Goal: Task Accomplishment & Management: Use online tool/utility

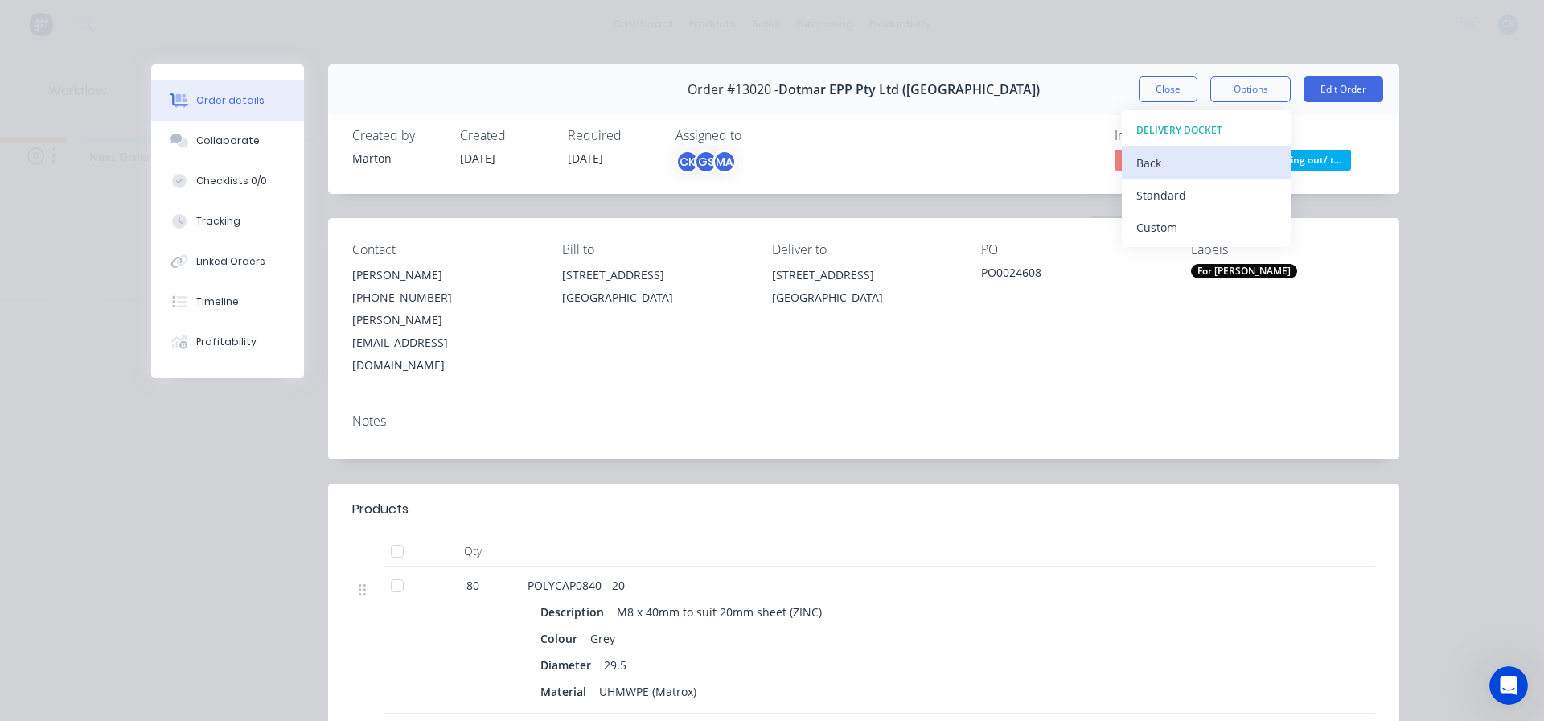
scroll to position [0, 447]
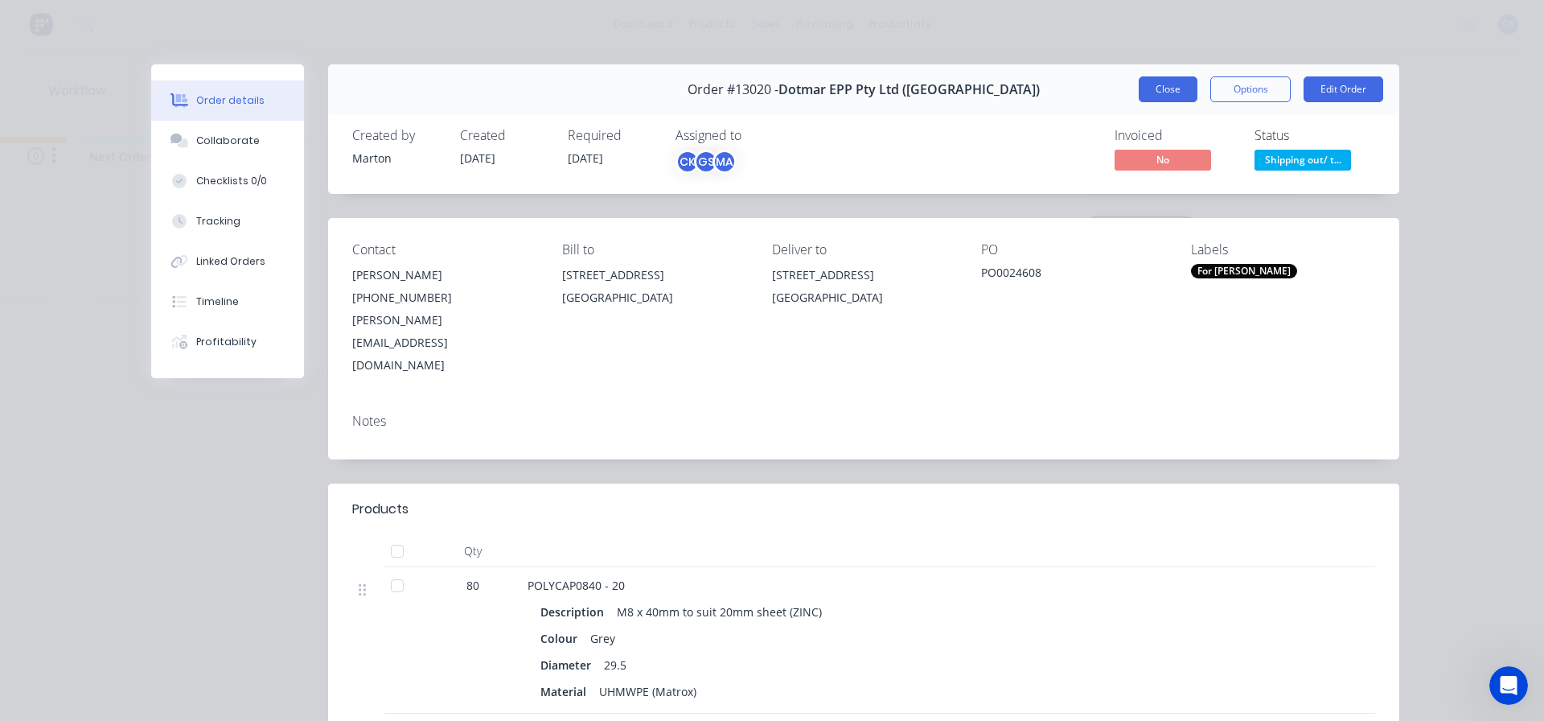
click at [1176, 87] on button "Close" at bounding box center [1168, 89] width 59 height 26
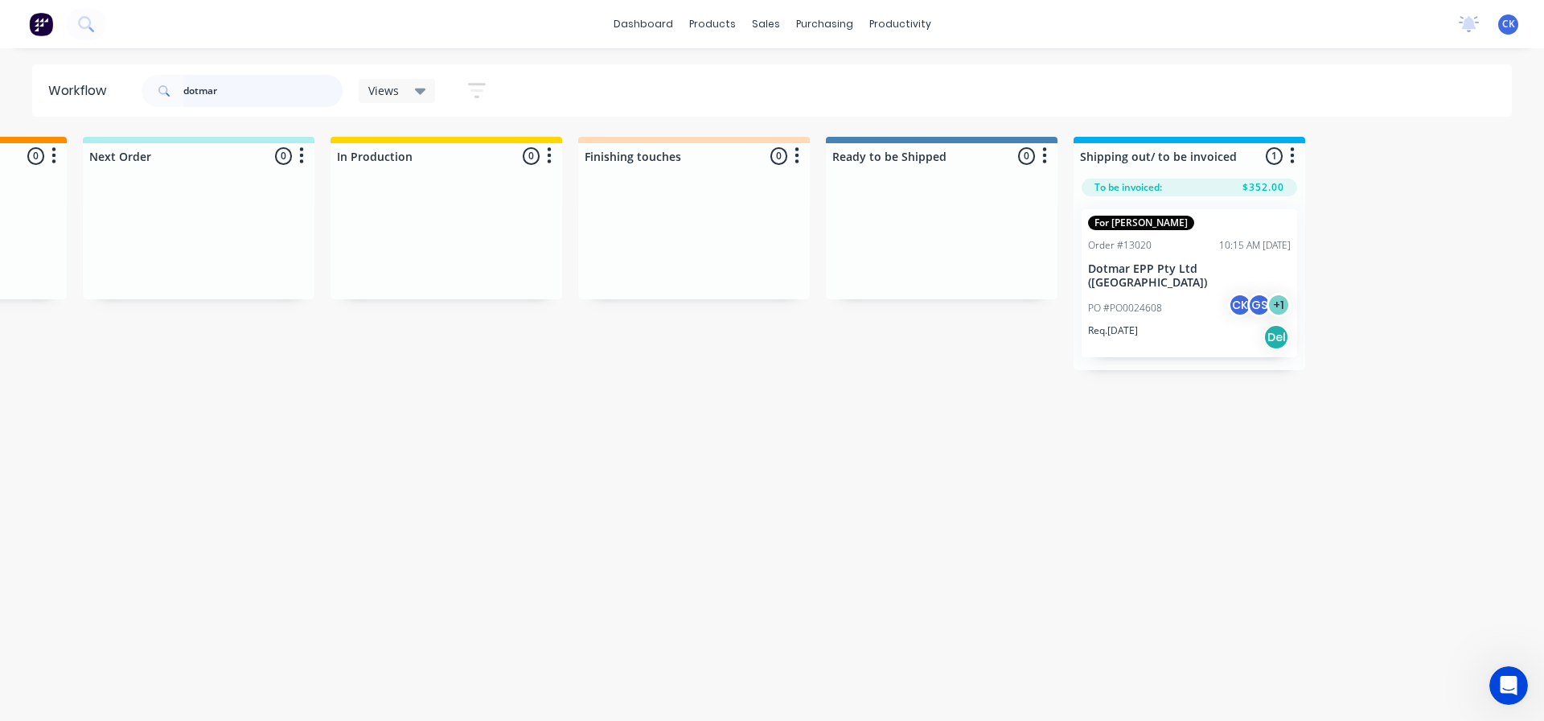
drag, startPoint x: 296, startPoint y: 93, endPoint x: 76, endPoint y: 95, distance: 220.3
click at [76, 95] on header "Workflow dotmar Views Save new view None (Default) edit For Cam edit For [PERSO…" at bounding box center [772, 90] width 1480 height 52
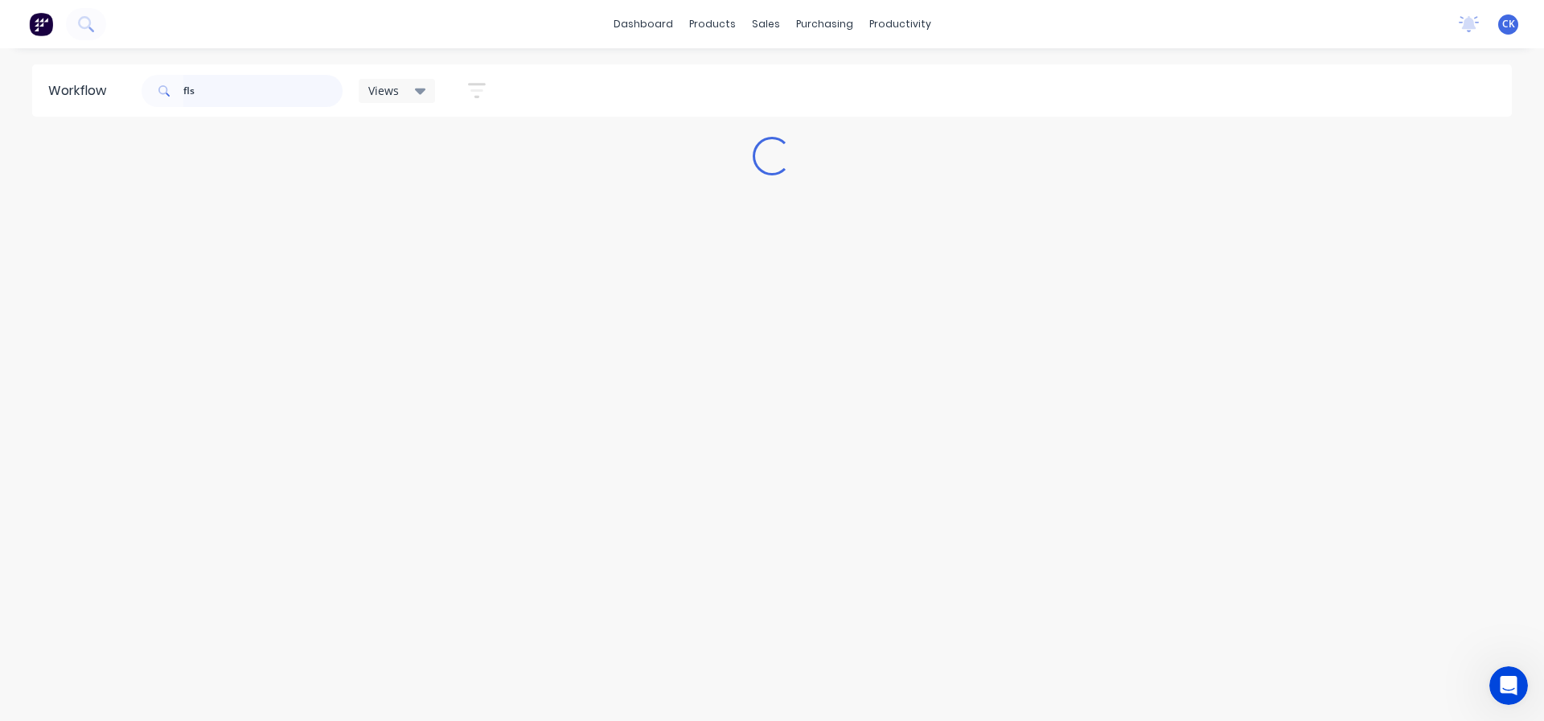
scroll to position [0, 0]
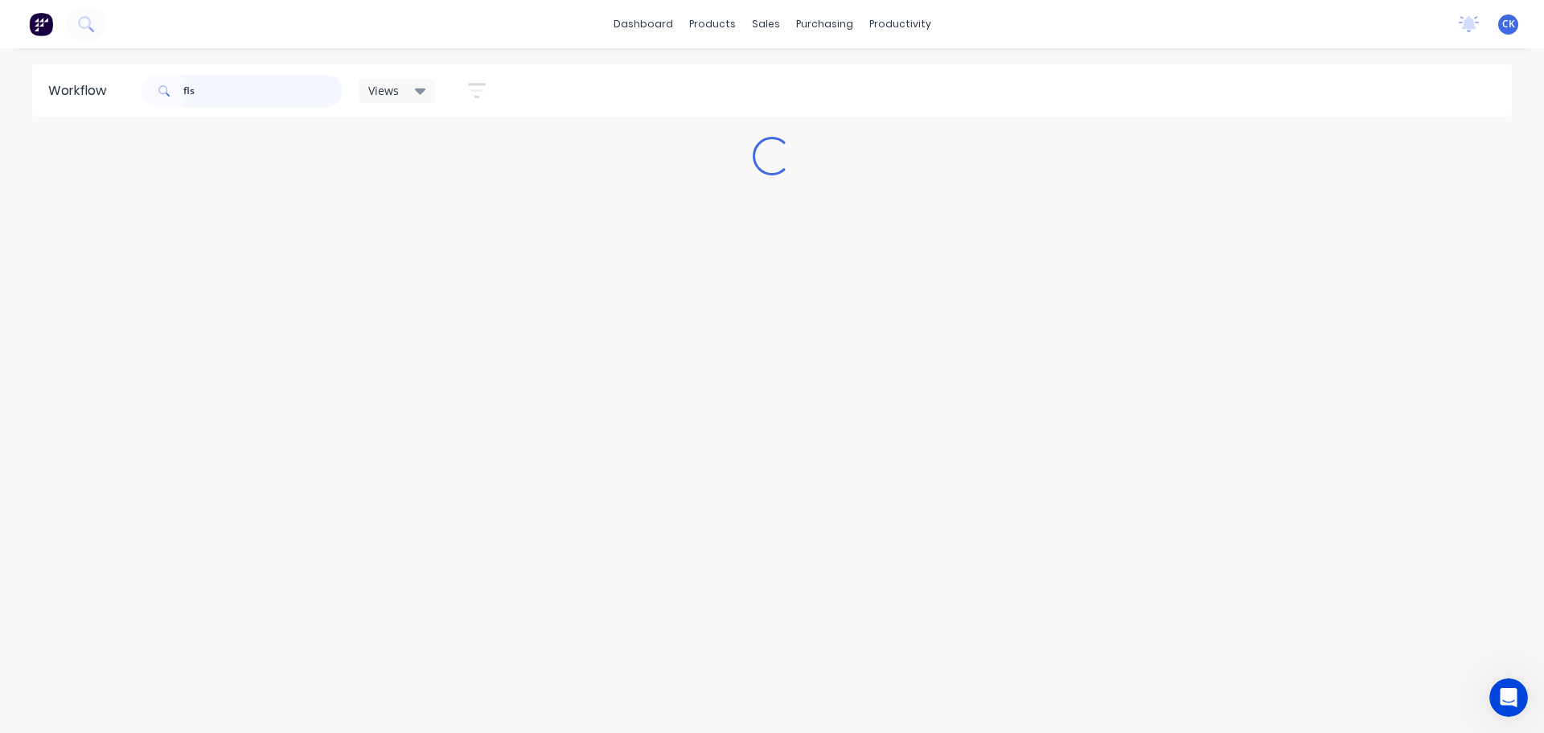
type input "fls"
click at [281, 380] on div "Workflow fls Views Save new view None (Default) edit For Cam edit For [PERSON_N…" at bounding box center [772, 382] width 1544 height 636
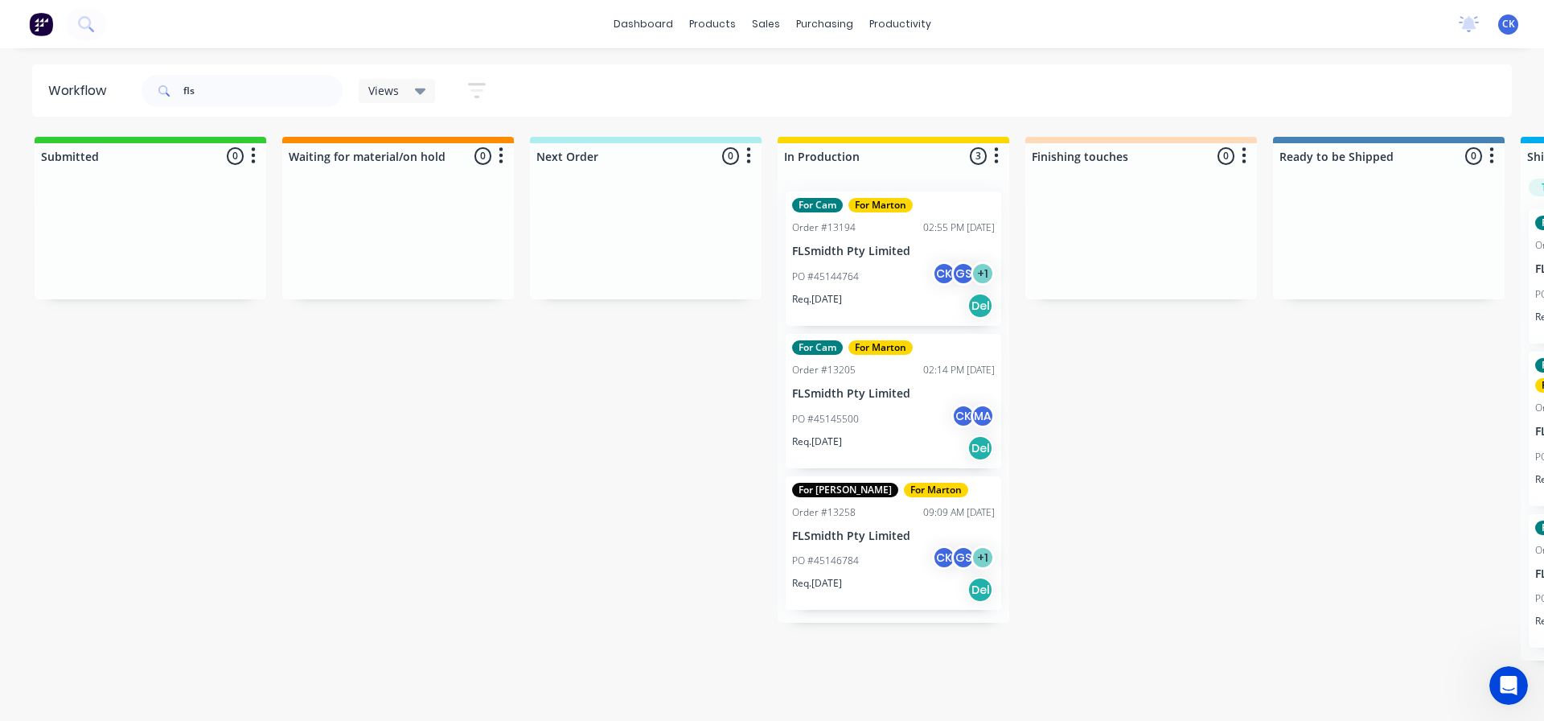
click at [889, 289] on div "PO #45144764 CK GS + 1" at bounding box center [893, 276] width 203 height 31
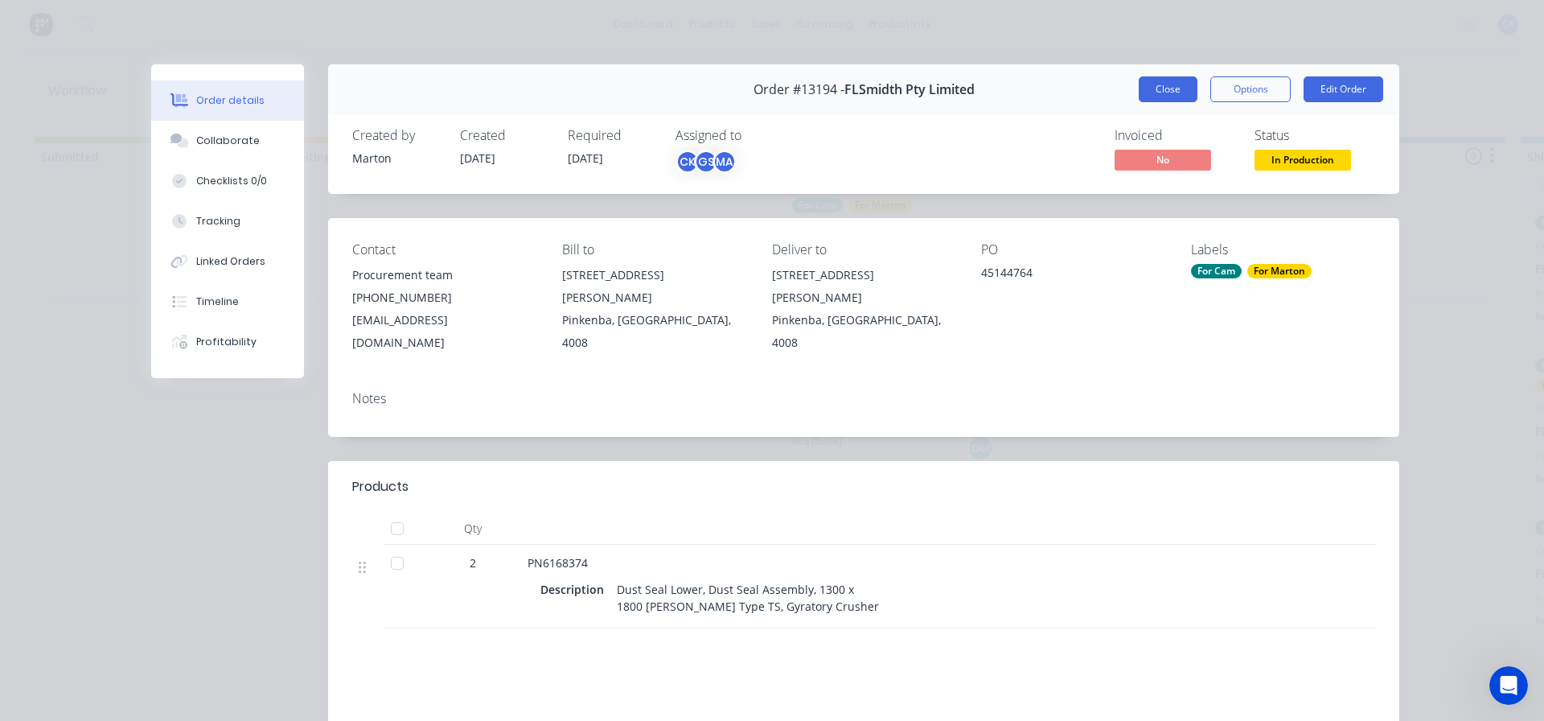
click at [1167, 100] on button "Close" at bounding box center [1168, 89] width 59 height 26
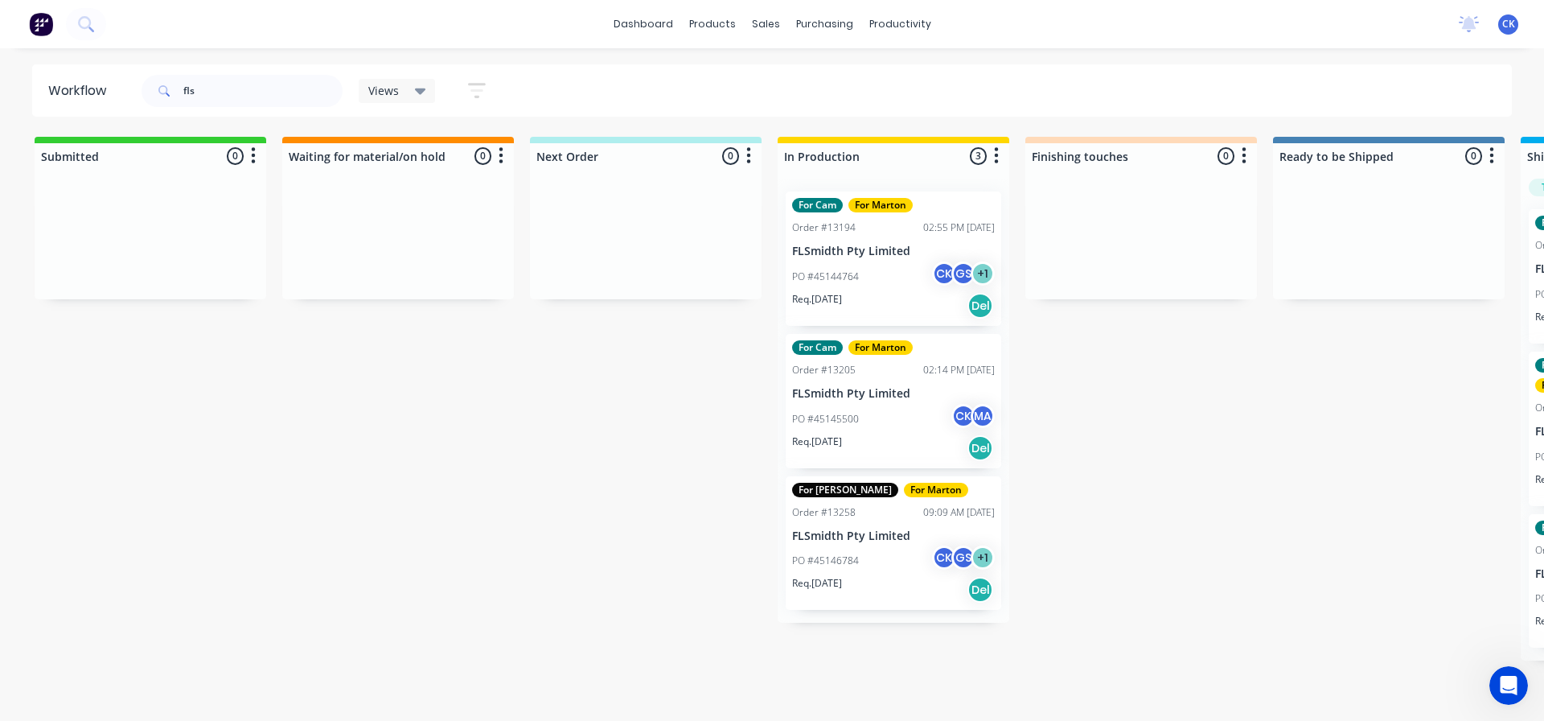
click at [929, 416] on div "PO #45145500 CK MA" at bounding box center [893, 419] width 203 height 31
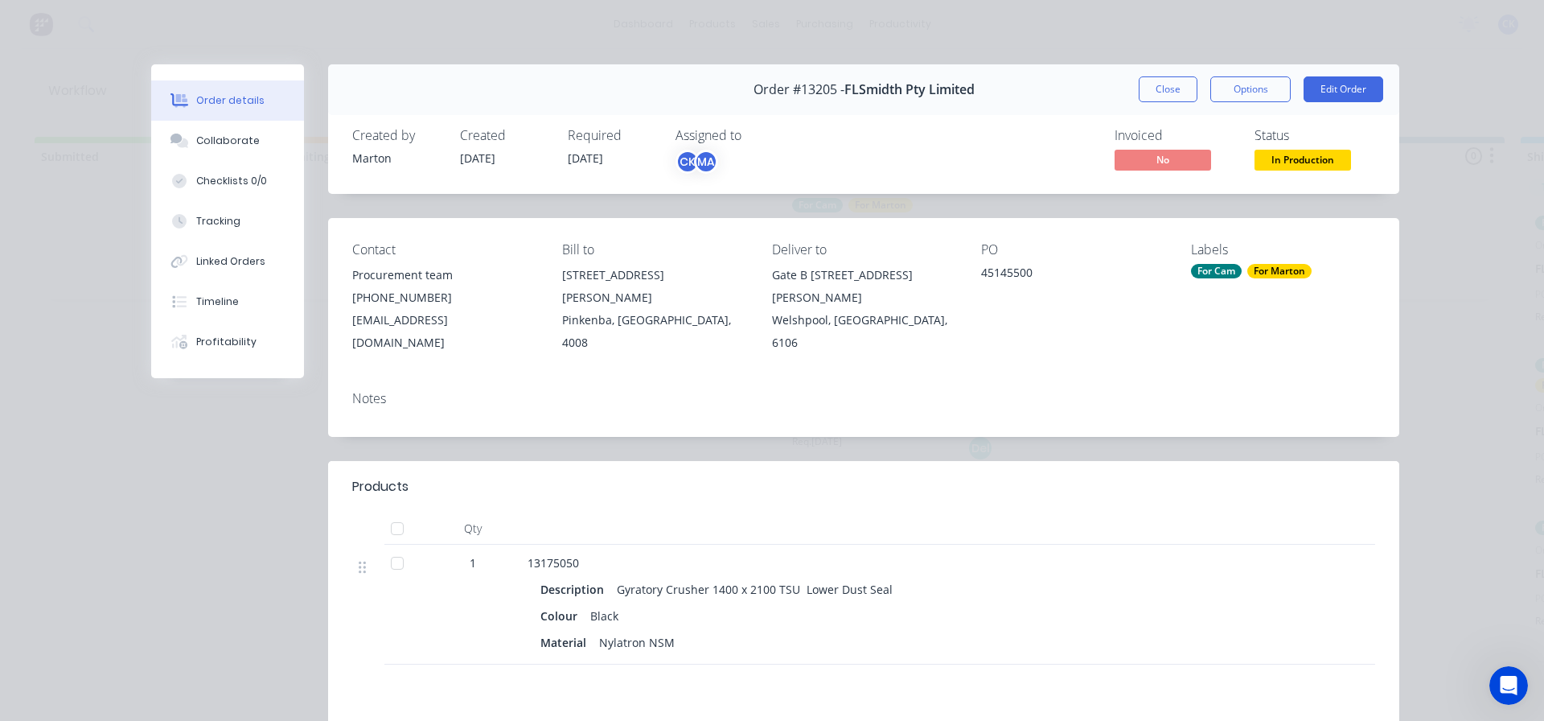
click at [1160, 102] on div "Order #13205 - FLSmidth Pty Limited Close Options Edit Order" at bounding box center [863, 89] width 1071 height 51
click at [1156, 87] on button "Close" at bounding box center [1168, 89] width 59 height 26
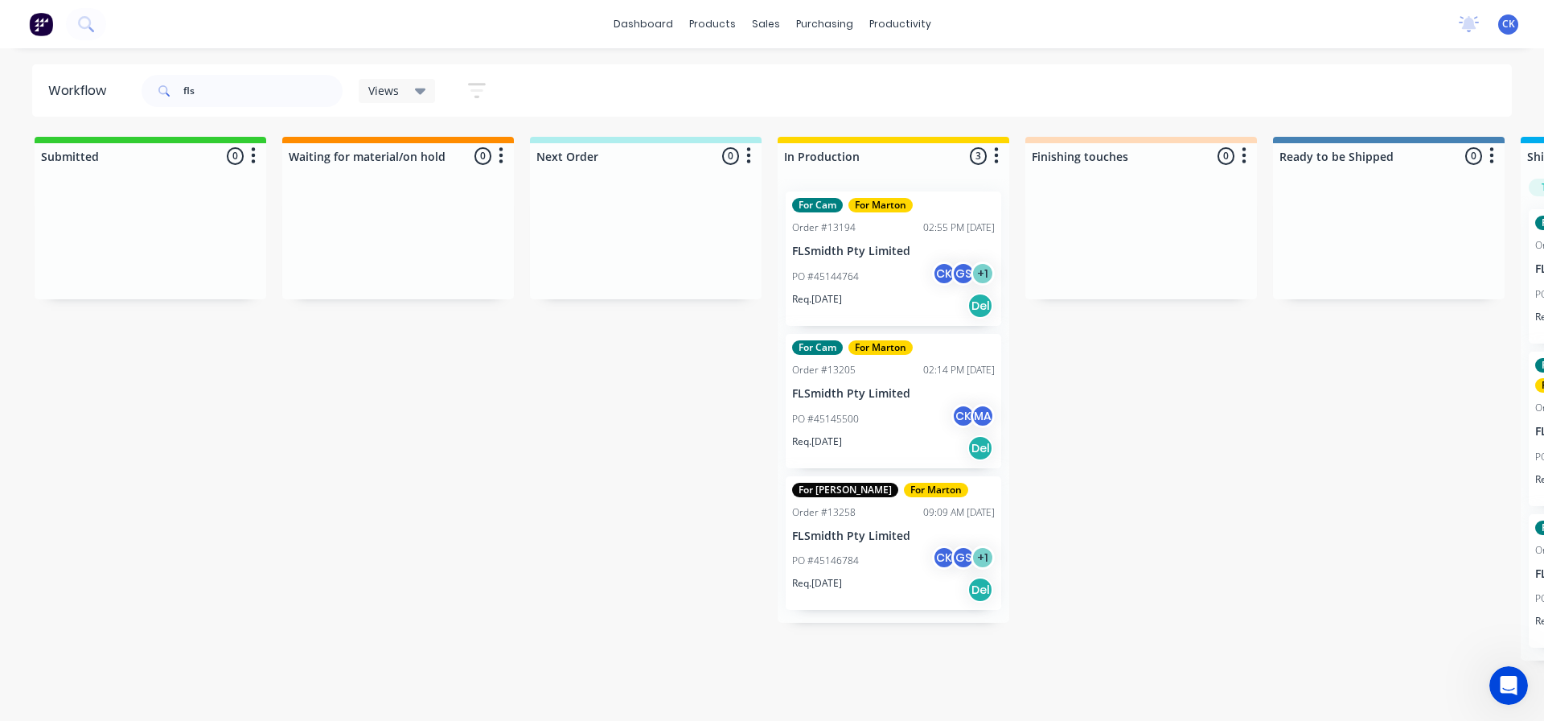
click at [895, 569] on div "PO #45146784 CK GS + 1" at bounding box center [893, 560] width 203 height 31
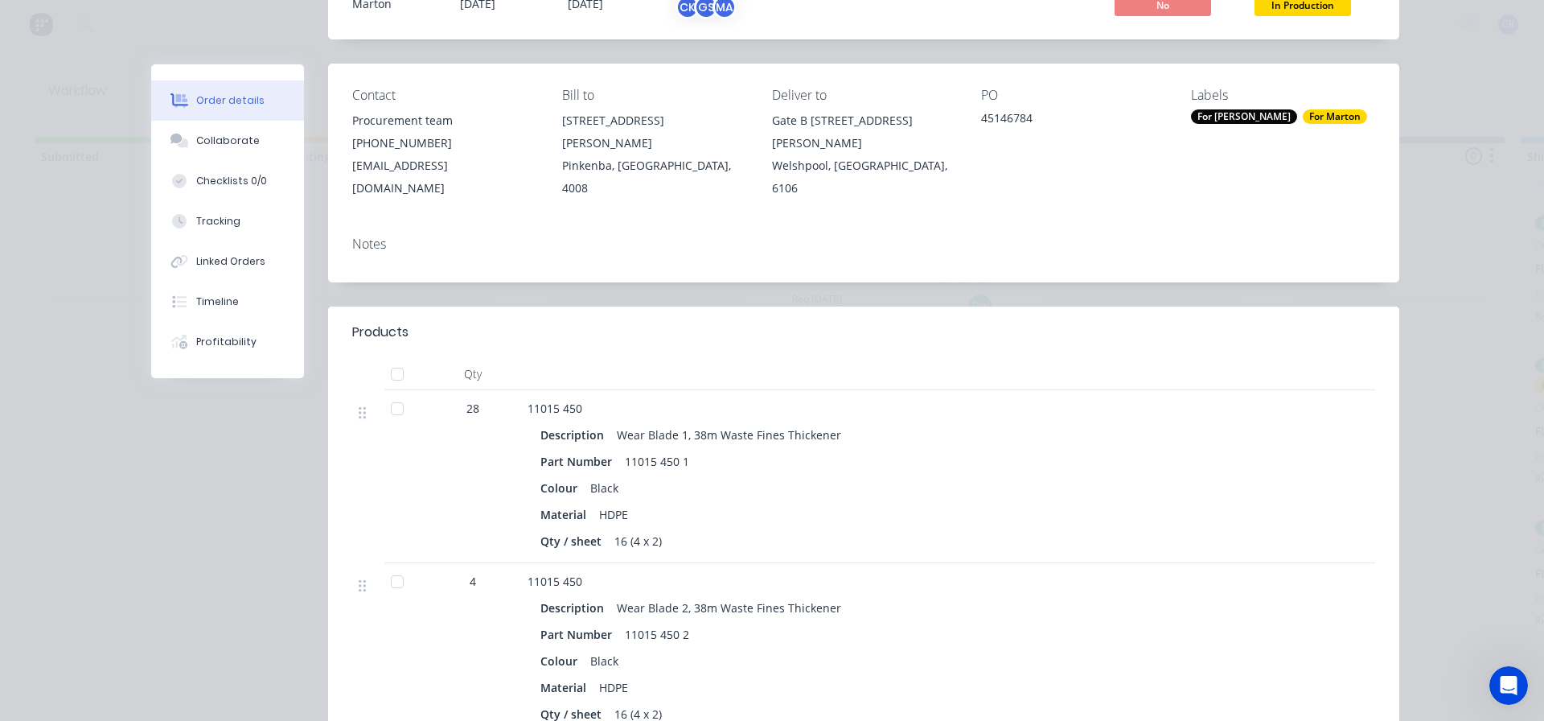
scroll to position [161, 0]
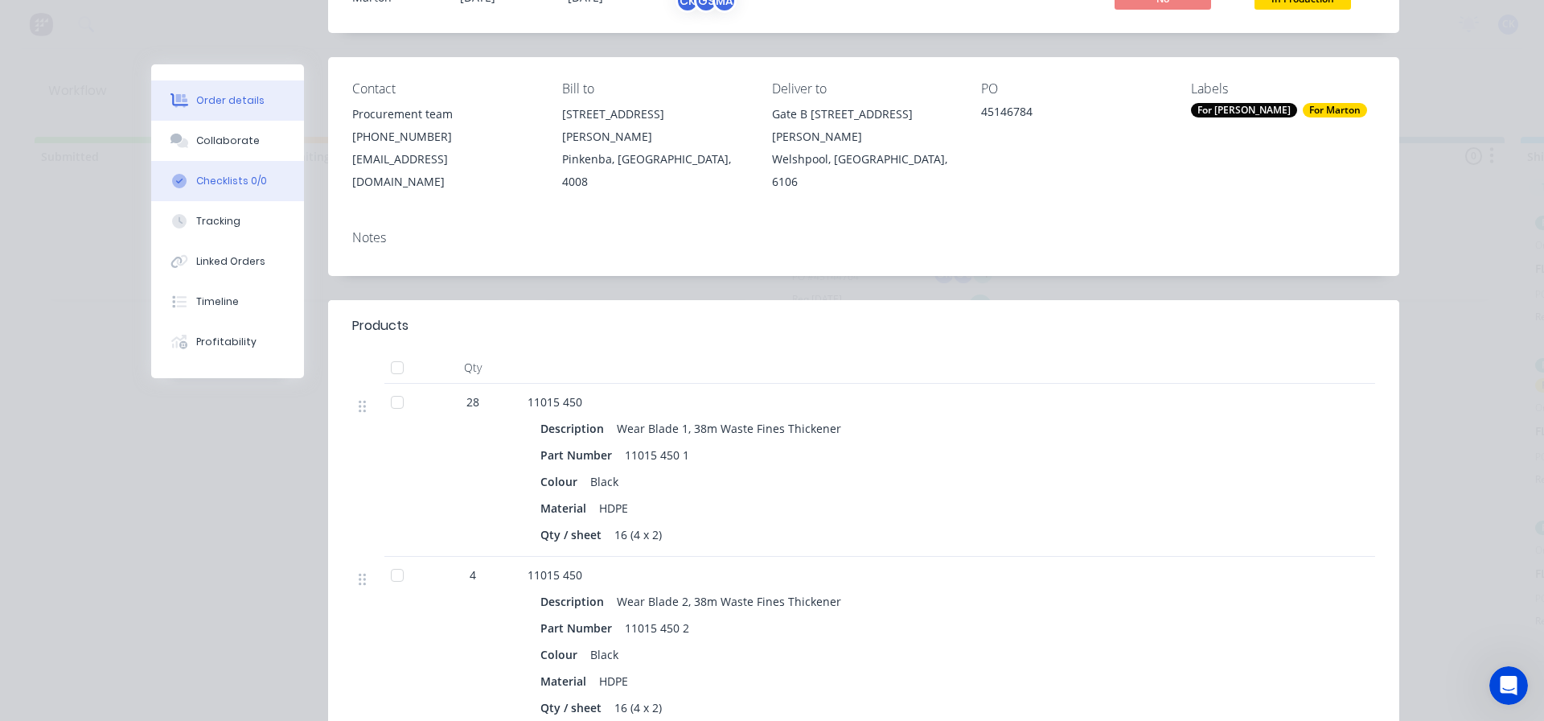
click at [258, 175] on button "Checklists 0/0" at bounding box center [227, 181] width 153 height 40
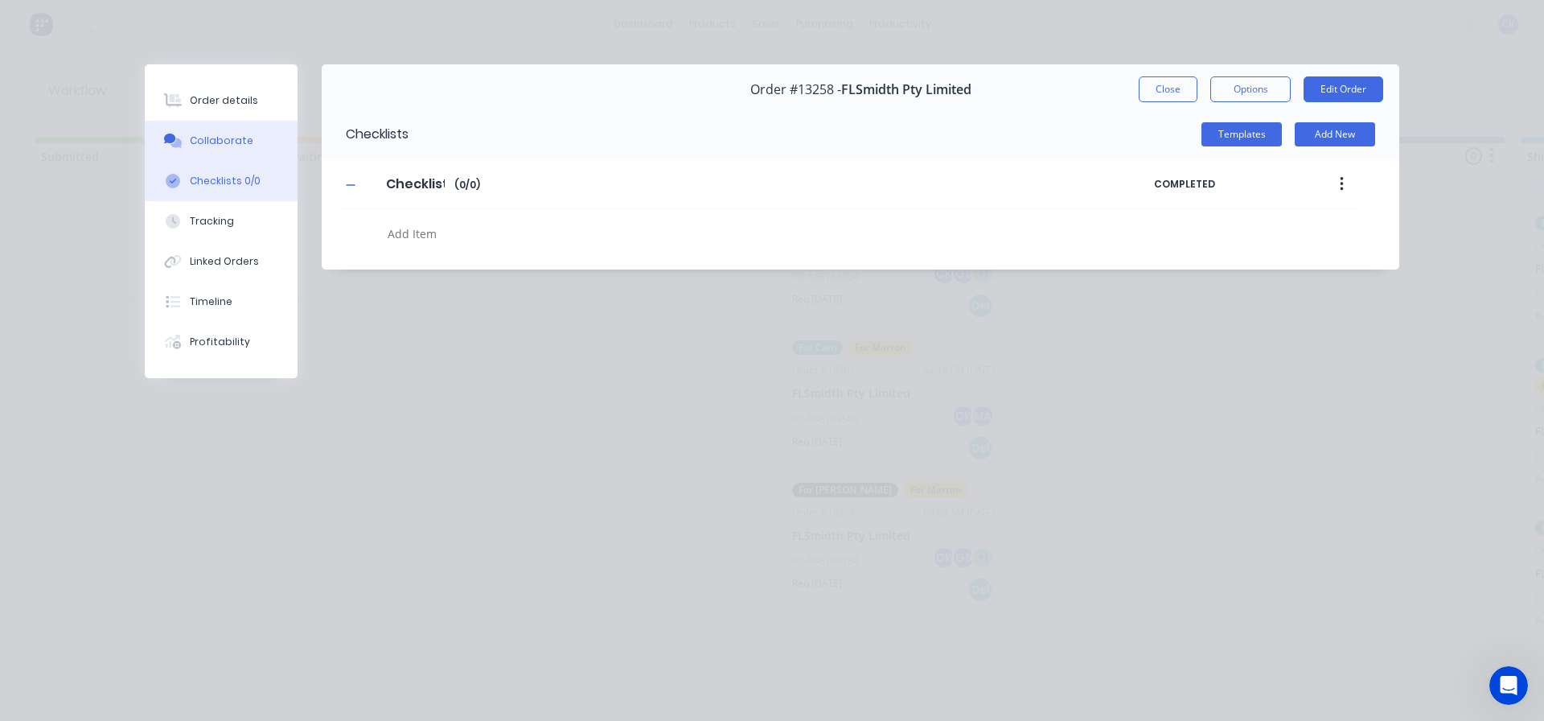
click at [233, 156] on button "Collaborate" at bounding box center [221, 141] width 153 height 40
